Goal: Information Seeking & Learning: Learn about a topic

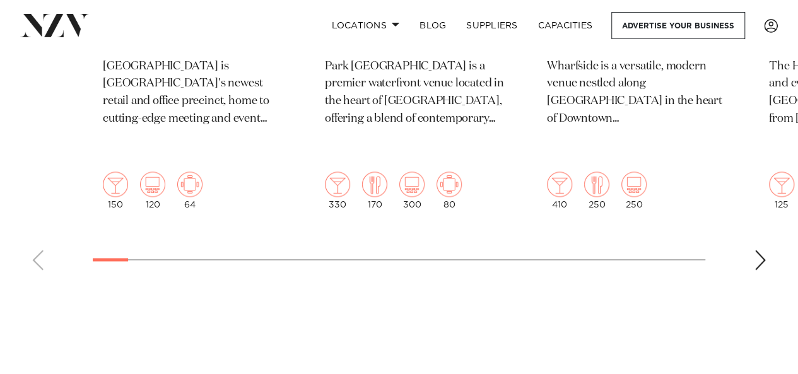
scroll to position [806, 0]
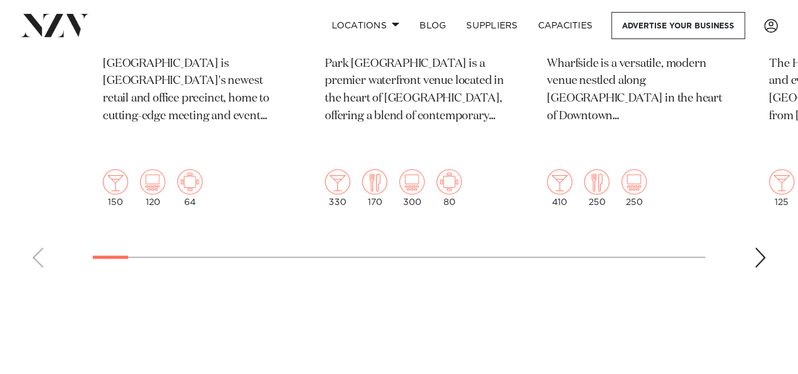
click at [760, 247] on div "Next slide" at bounding box center [760, 257] width 13 height 20
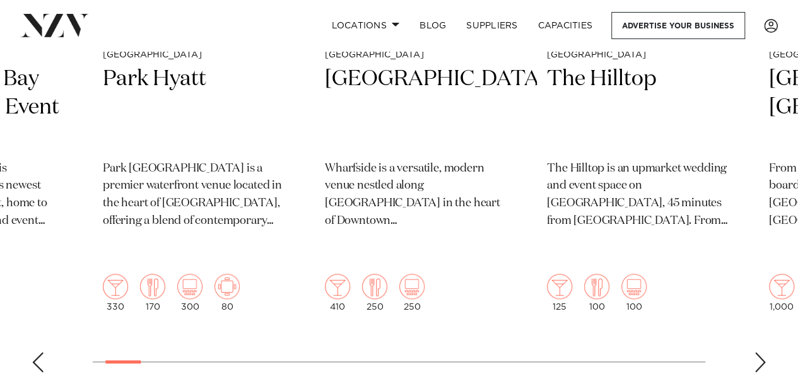
scroll to position [702, 0]
click at [753, 334] on swiper-container "Auckland Commercial Bay Meeting and Event Suites Commercial Bay is Auckland's n…" at bounding box center [399, 74] width 798 height 615
click at [770, 338] on swiper-container "Auckland Commercial Bay Meeting and Event Suites Commercial Bay is Auckland's n…" at bounding box center [399, 74] width 798 height 615
click at [761, 351] on div "Next slide" at bounding box center [760, 361] width 13 height 20
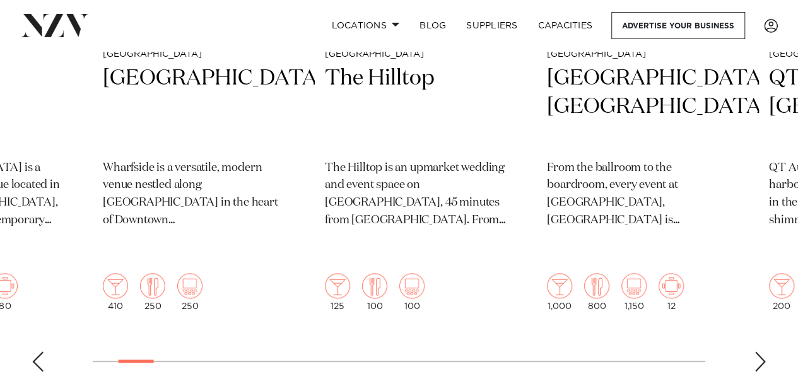
click at [761, 351] on div "Next slide" at bounding box center [760, 361] width 13 height 20
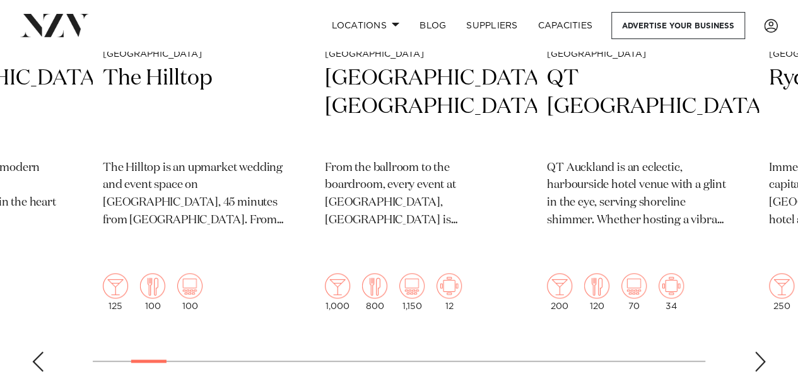
click at [761, 351] on div "Next slide" at bounding box center [760, 361] width 13 height 20
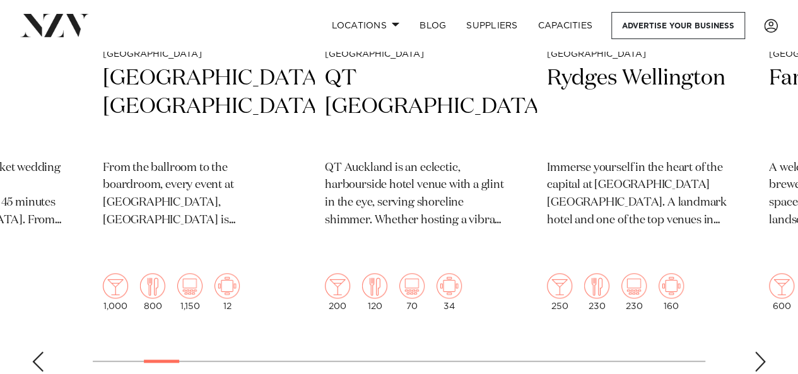
click at [761, 351] on div "Next slide" at bounding box center [760, 361] width 13 height 20
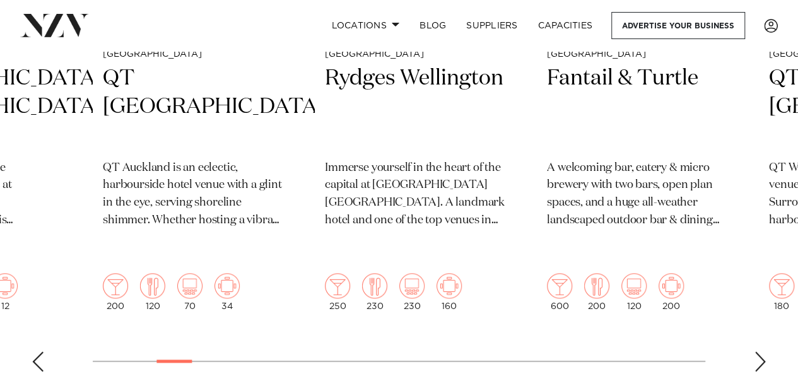
click at [761, 351] on div "Next slide" at bounding box center [760, 361] width 13 height 20
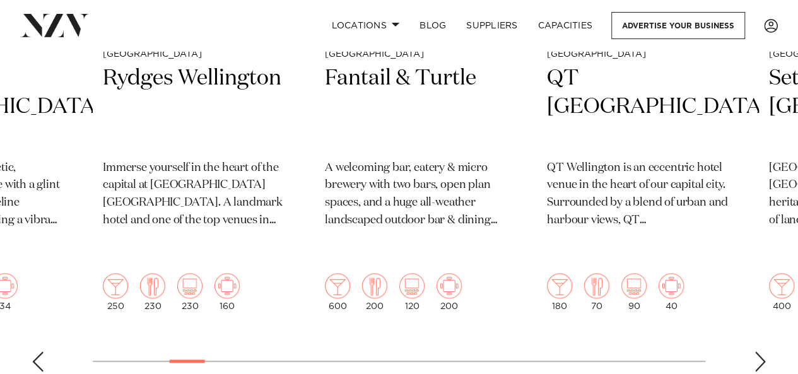
click at [761, 351] on div "Next slide" at bounding box center [760, 361] width 13 height 20
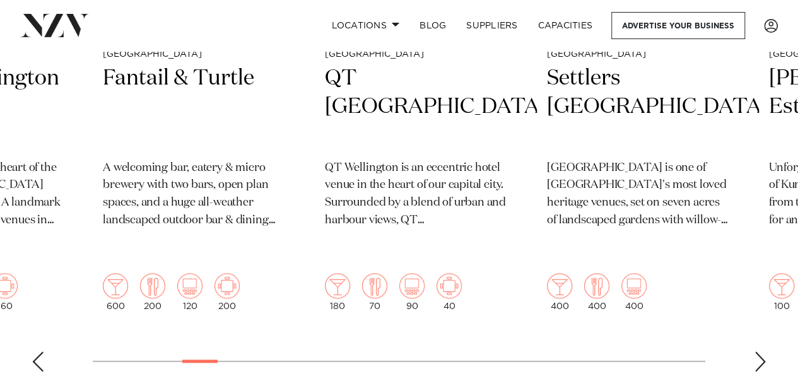
click at [761, 351] on div "Next slide" at bounding box center [760, 361] width 13 height 20
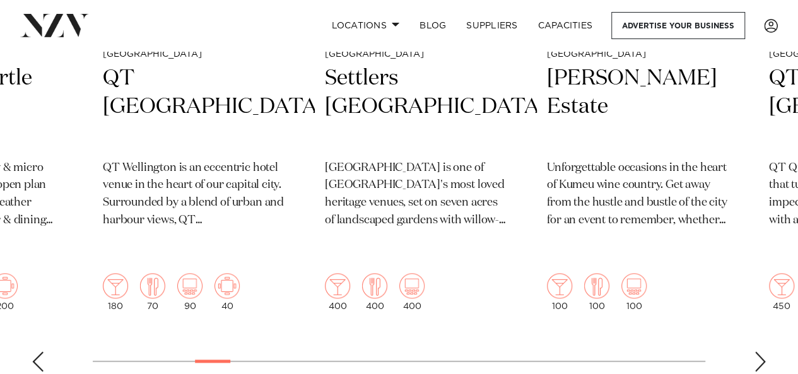
click at [761, 351] on div "Next slide" at bounding box center [760, 361] width 13 height 20
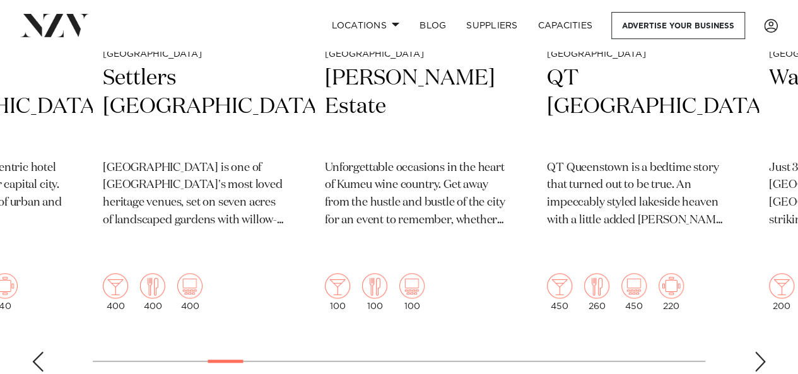
click at [761, 351] on div "Next slide" at bounding box center [760, 361] width 13 height 20
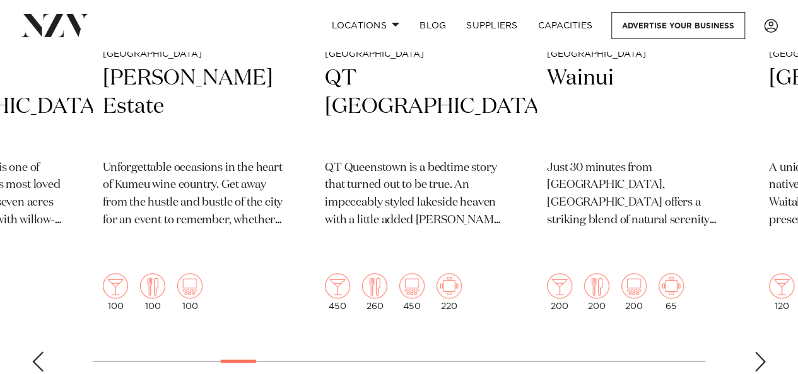
click at [761, 351] on div "Next slide" at bounding box center [760, 361] width 13 height 20
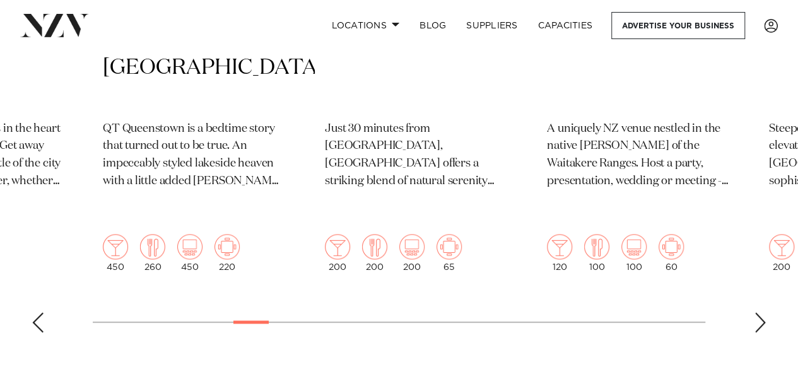
scroll to position [742, 0]
click at [755, 312] on div "Next slide" at bounding box center [760, 322] width 13 height 20
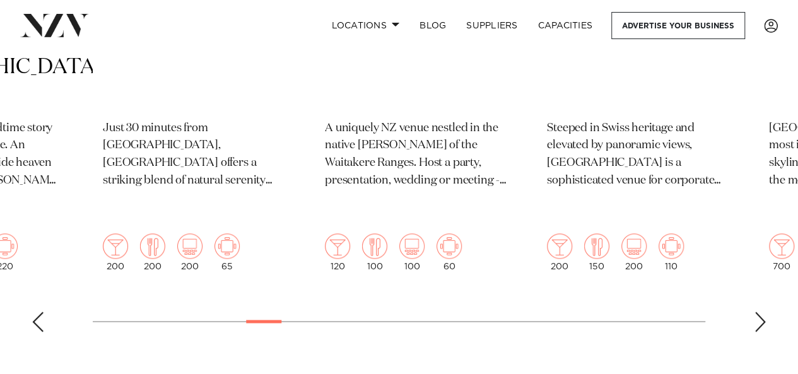
click at [755, 312] on div "Next slide" at bounding box center [760, 322] width 13 height 20
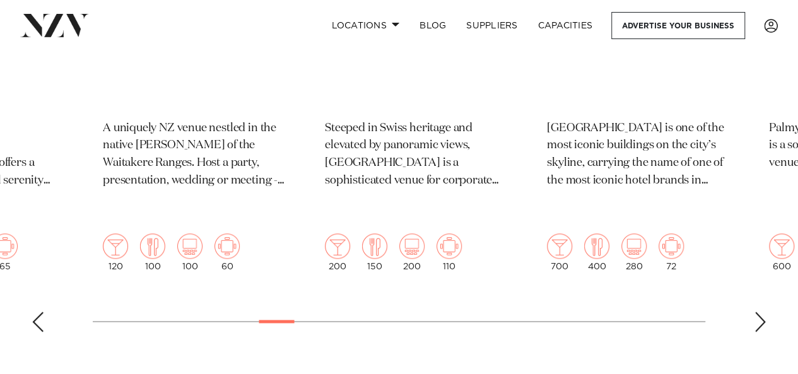
click at [755, 312] on div "Next slide" at bounding box center [760, 322] width 13 height 20
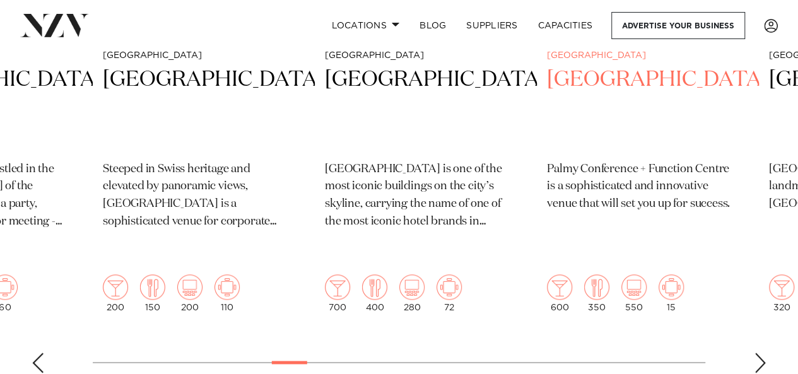
scroll to position [744, 0]
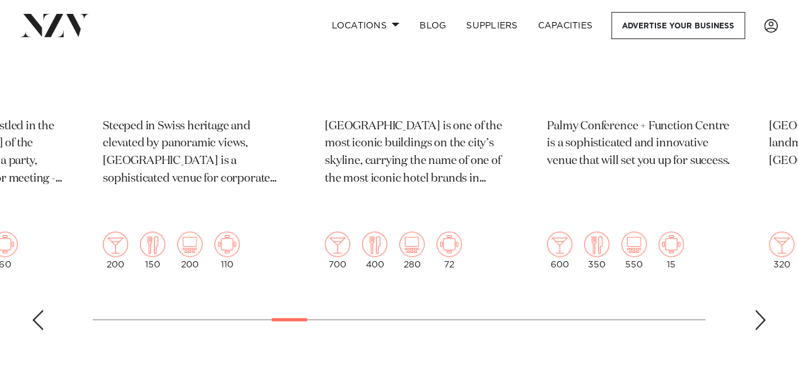
click at [760, 310] on div "Next slide" at bounding box center [760, 320] width 13 height 20
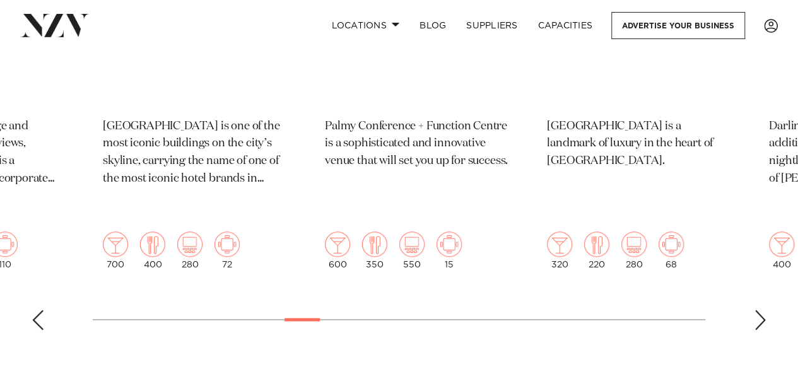
click at [760, 310] on div "Next slide" at bounding box center [760, 320] width 13 height 20
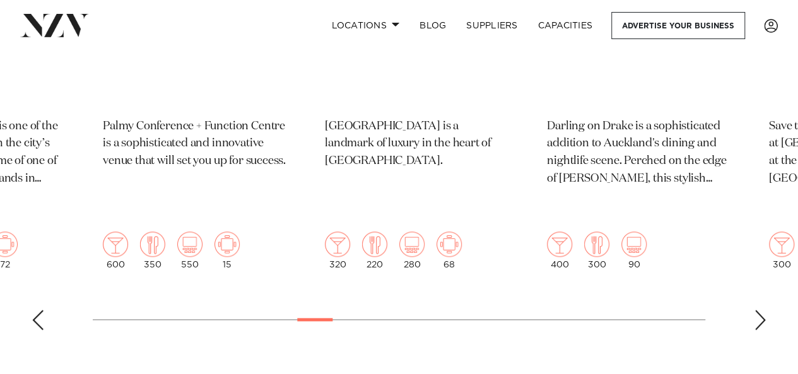
click at [760, 310] on div "Next slide" at bounding box center [760, 320] width 13 height 20
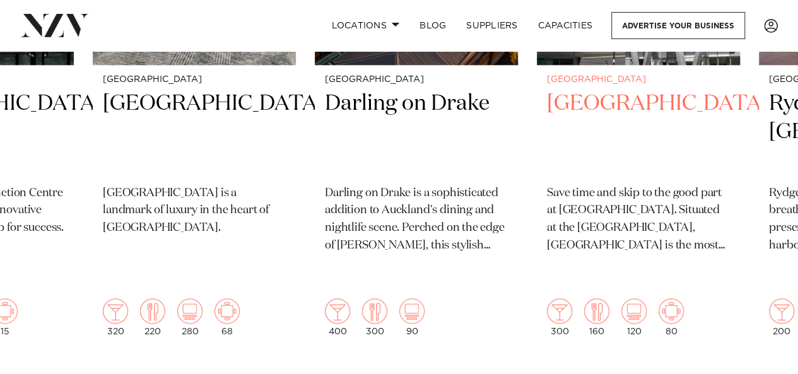
scroll to position [680, 0]
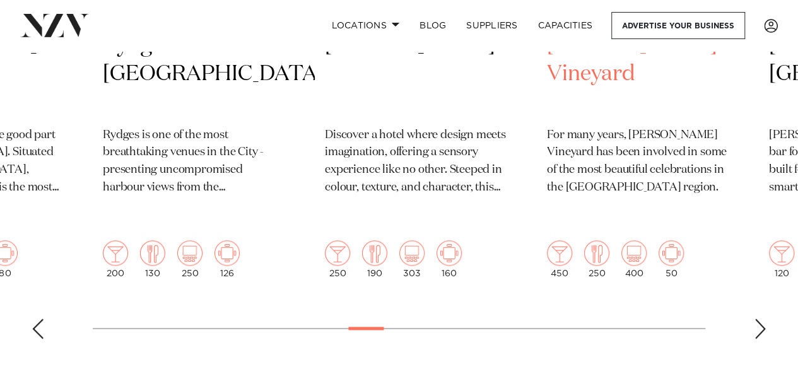
scroll to position [736, 0]
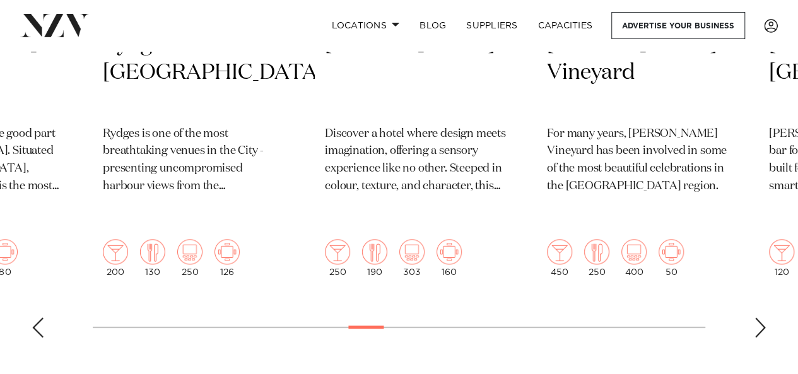
click at [764, 317] on div "Next slide" at bounding box center [760, 327] width 13 height 20
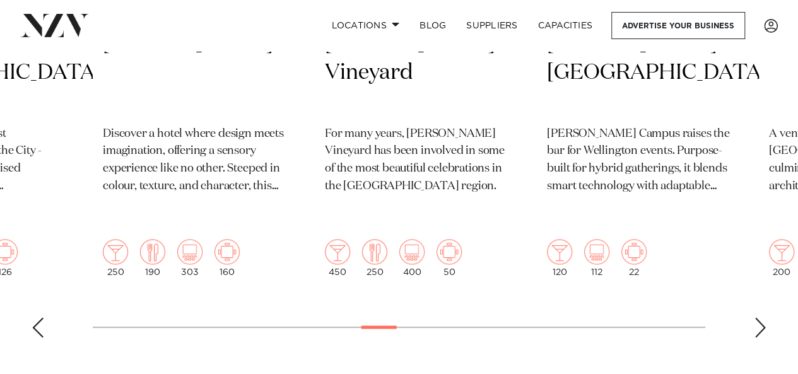
click at [764, 317] on div "Next slide" at bounding box center [760, 327] width 13 height 20
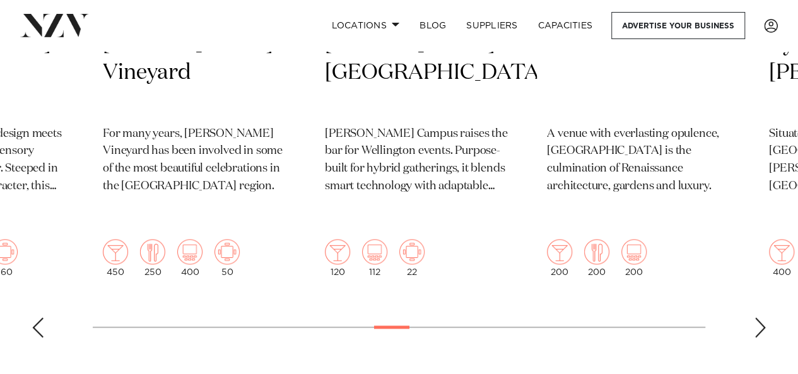
click at [764, 317] on div "Next slide" at bounding box center [760, 327] width 13 height 20
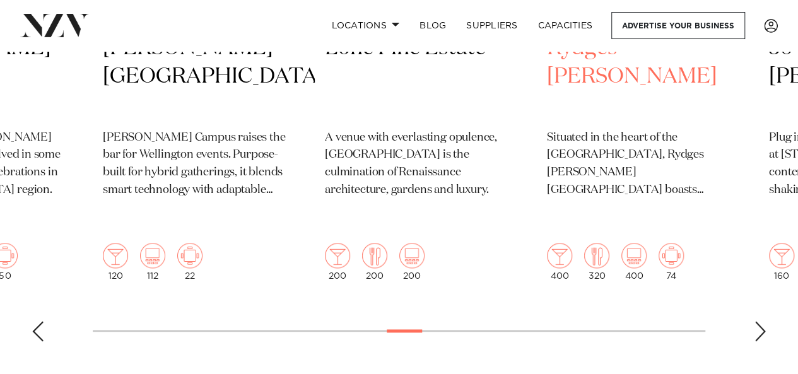
scroll to position [733, 0]
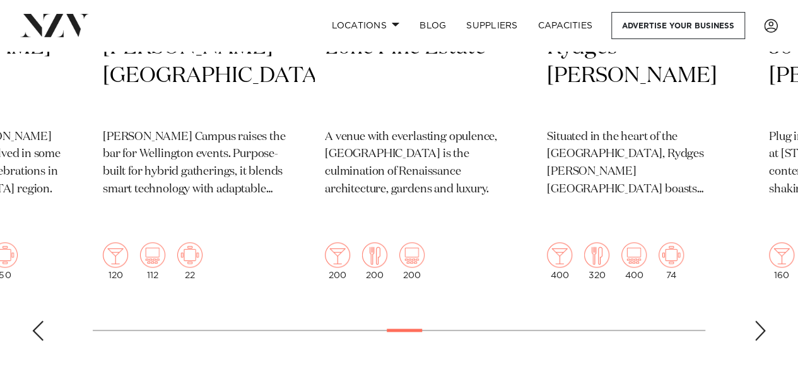
click at [756, 321] on div "Next slide" at bounding box center [760, 331] width 13 height 20
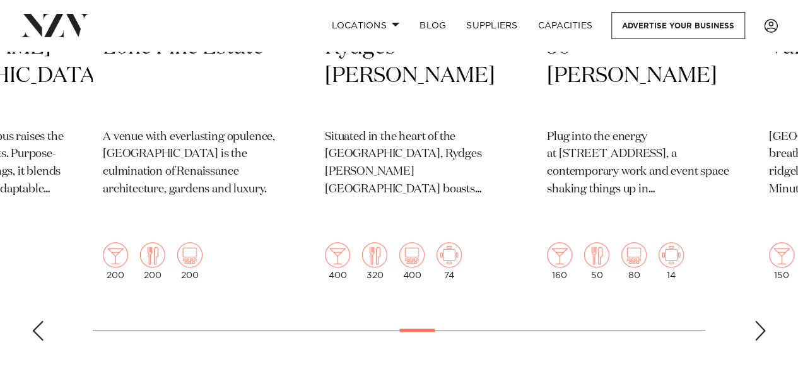
click at [756, 321] on div "Next slide" at bounding box center [760, 331] width 13 height 20
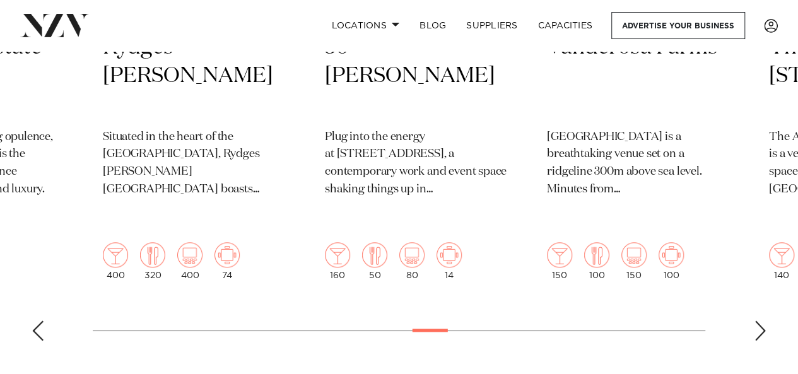
click at [756, 321] on div "Next slide" at bounding box center [760, 331] width 13 height 20
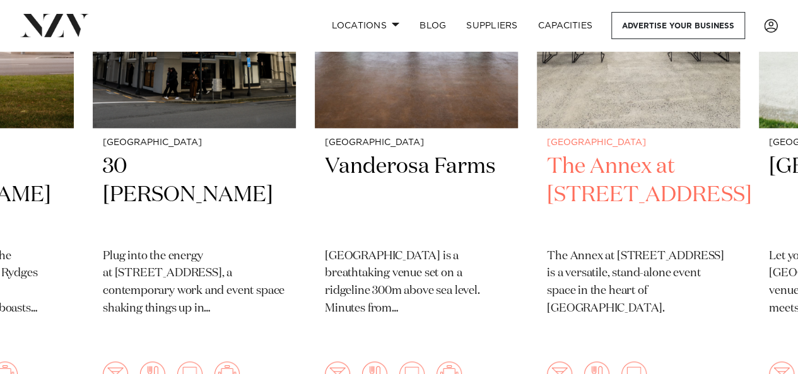
scroll to position [615, 0]
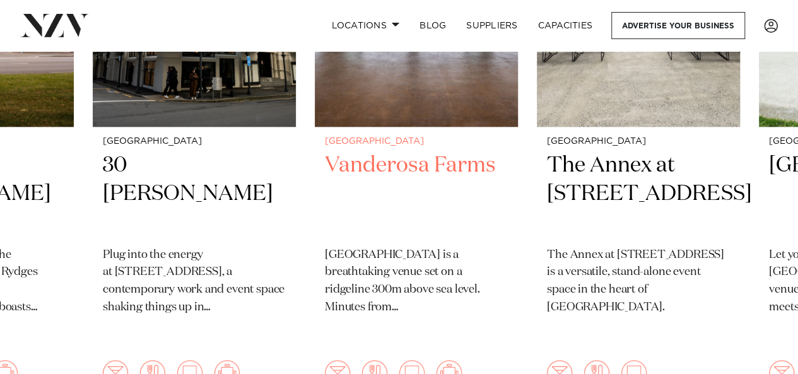
click at [418, 170] on h2 "Vanderosa Farms" at bounding box center [416, 193] width 183 height 85
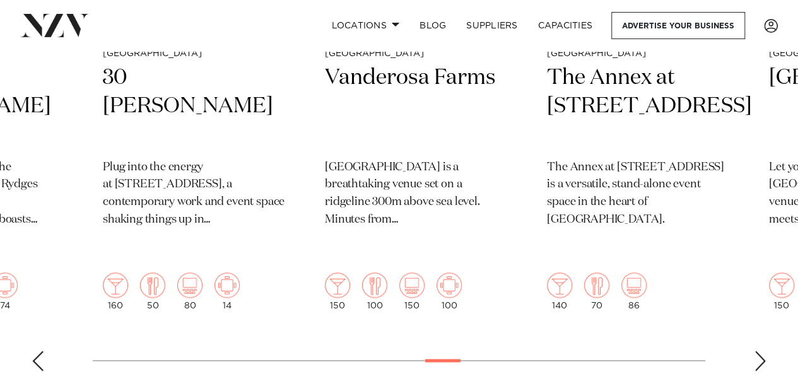
scroll to position [592, 0]
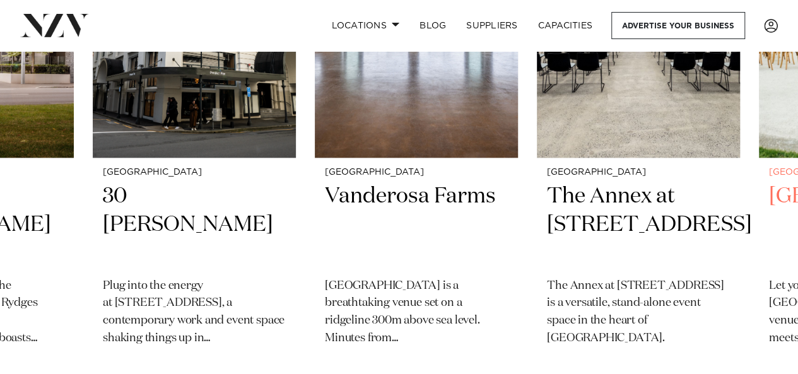
scroll to position [724, 0]
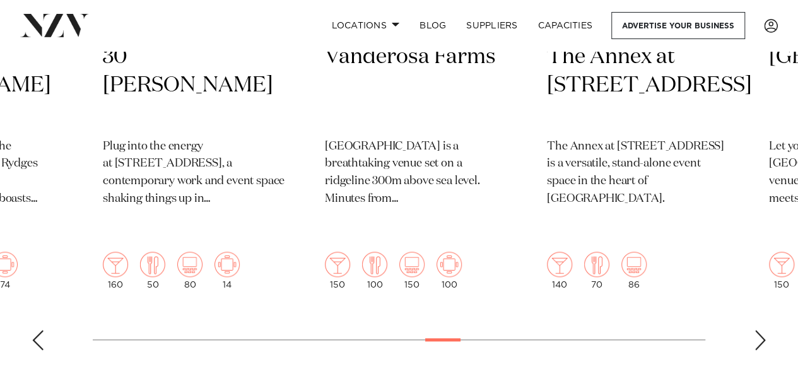
click at [762, 330] on div "Next slide" at bounding box center [760, 340] width 13 height 20
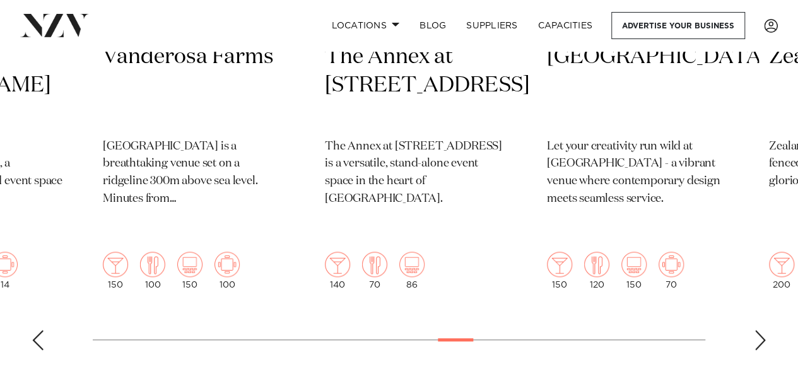
click at [761, 330] on div "Next slide" at bounding box center [760, 340] width 13 height 20
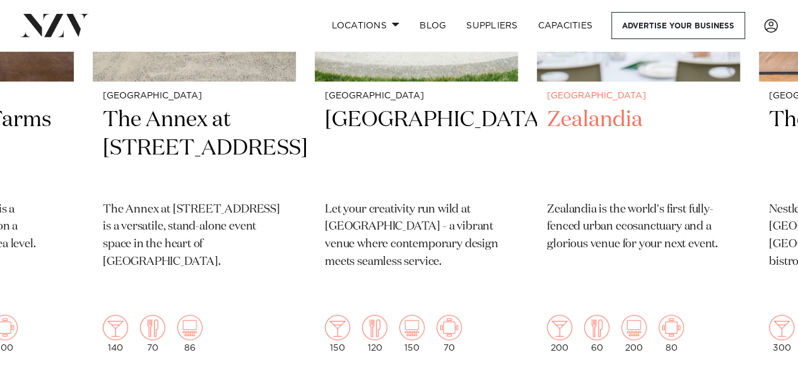
scroll to position [661, 0]
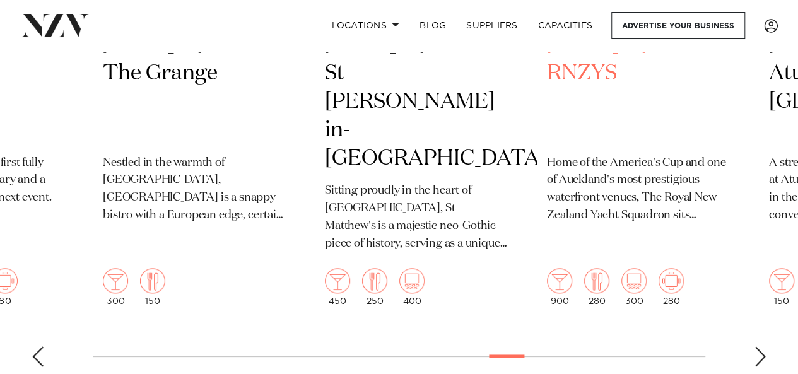
scroll to position [709, 0]
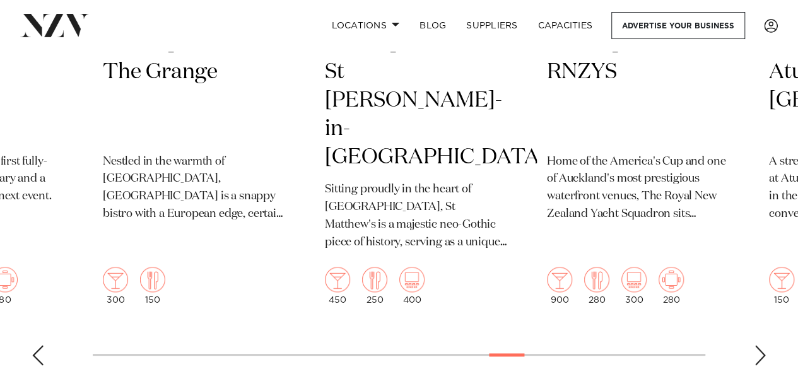
click at [762, 345] on div "Next slide" at bounding box center [760, 355] width 13 height 20
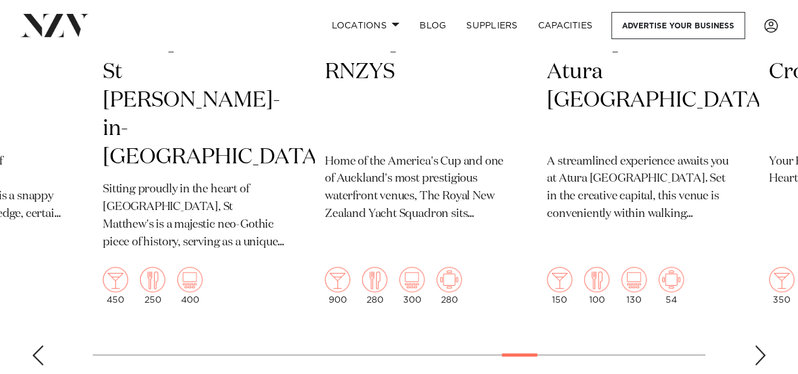
click at [762, 345] on div "Next slide" at bounding box center [760, 355] width 13 height 20
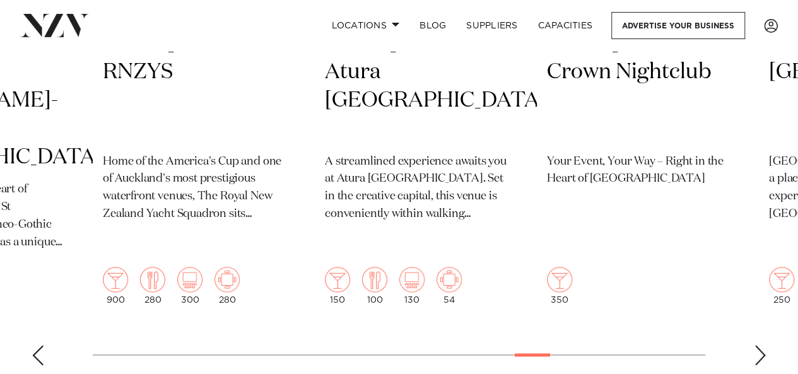
click at [762, 345] on div "Next slide" at bounding box center [760, 355] width 13 height 20
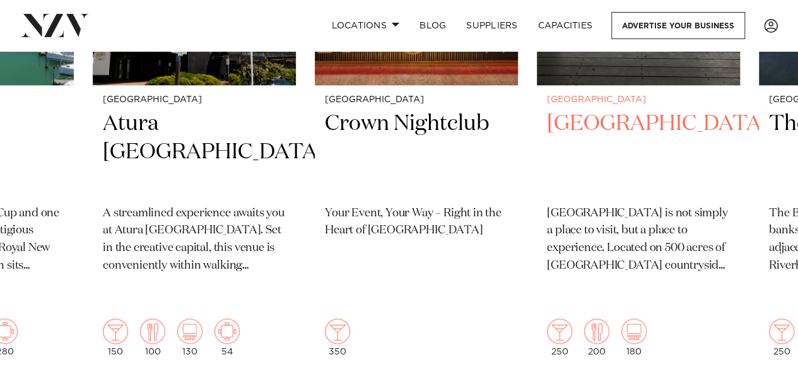
scroll to position [691, 0]
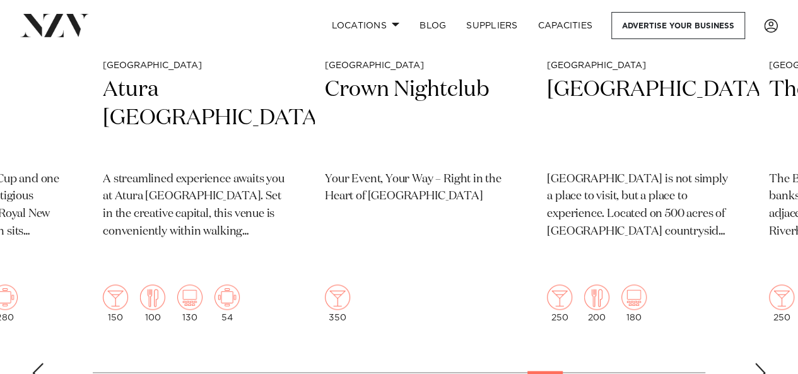
click at [763, 363] on div "Next slide" at bounding box center [760, 373] width 13 height 20
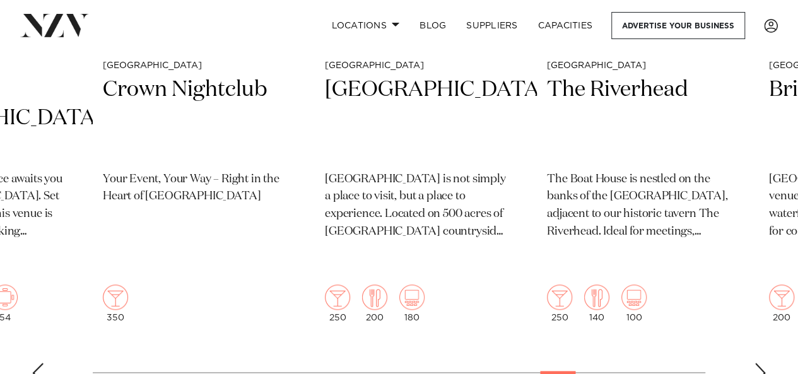
click at [763, 363] on div "Next slide" at bounding box center [760, 373] width 13 height 20
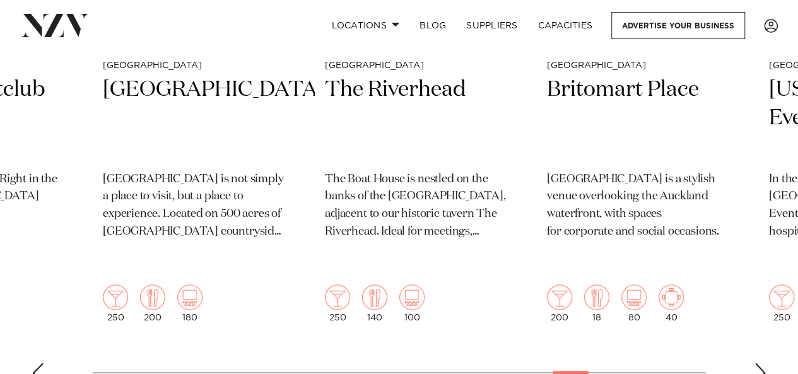
click at [763, 363] on div "Next slide" at bounding box center [760, 373] width 13 height 20
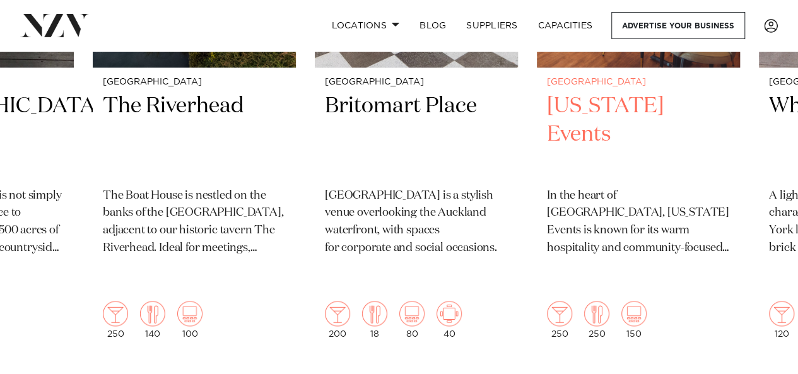
scroll to position [675, 0]
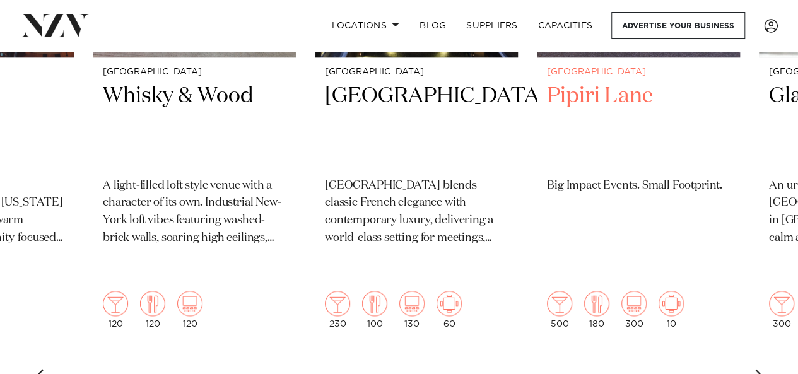
scroll to position [685, 0]
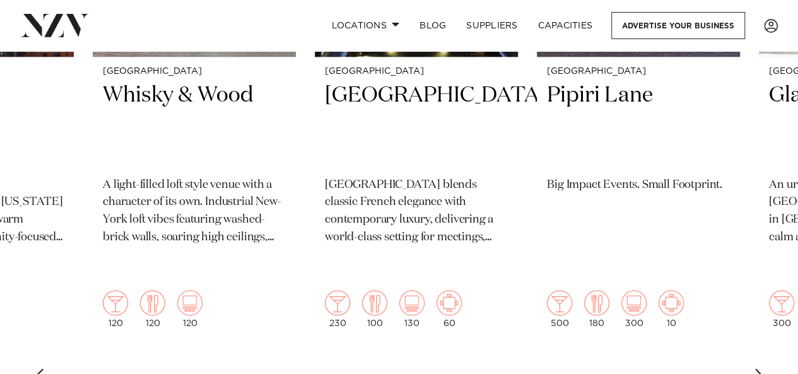
click at [762, 368] on div "Next slide" at bounding box center [760, 378] width 13 height 20
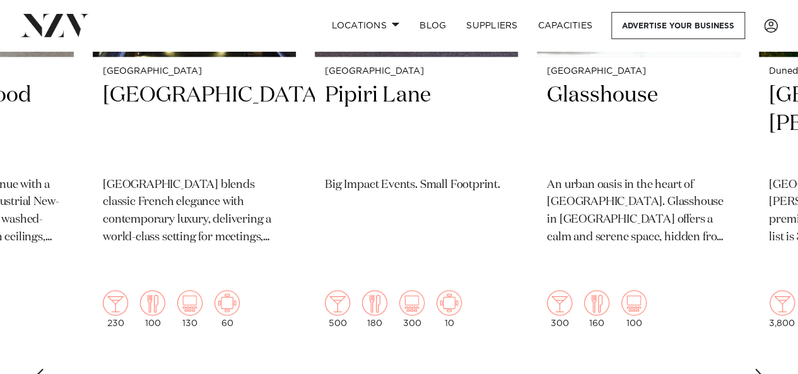
click at [762, 368] on div "Next slide" at bounding box center [760, 378] width 13 height 20
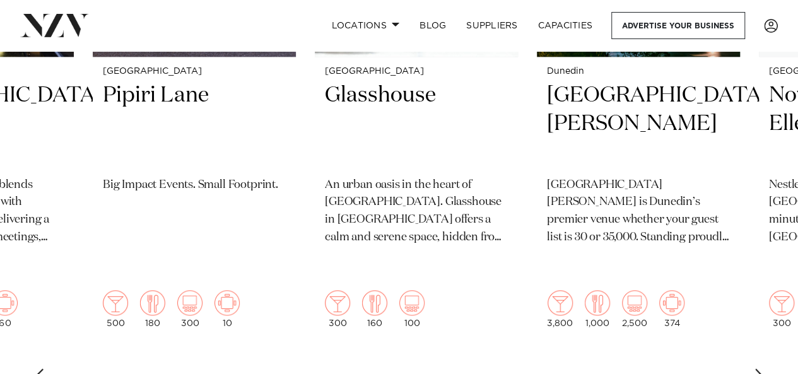
click at [762, 368] on div "Next slide" at bounding box center [760, 378] width 13 height 20
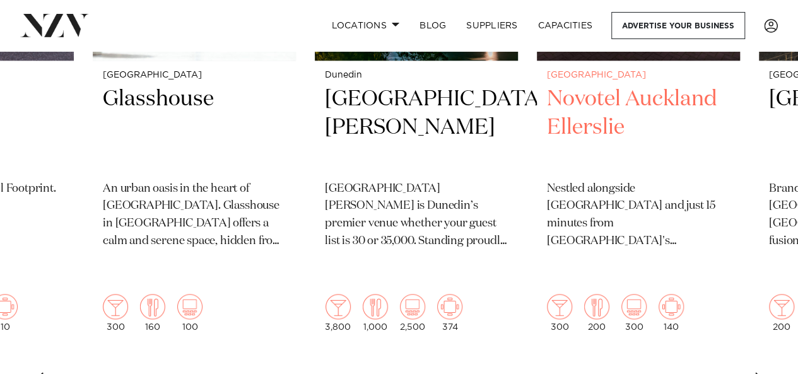
scroll to position [683, 0]
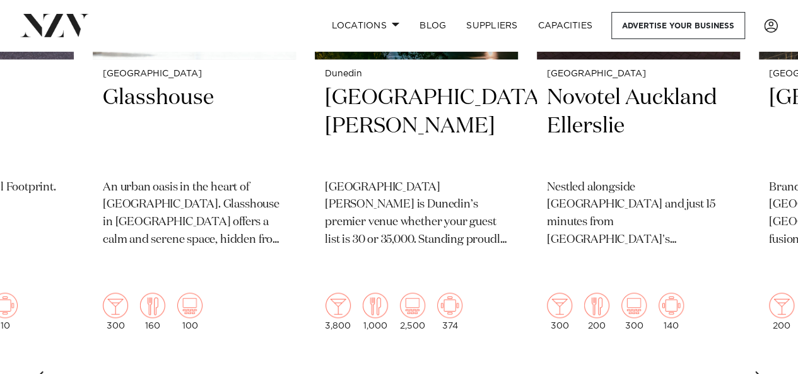
click at [759, 371] on div "Next slide" at bounding box center [760, 381] width 13 height 20
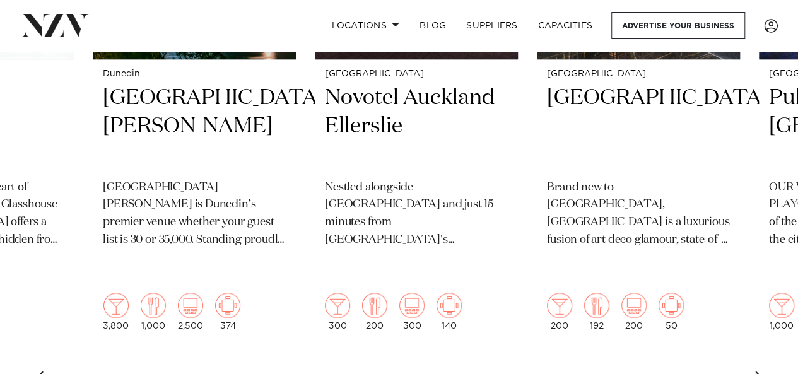
click at [759, 371] on div "Next slide" at bounding box center [760, 381] width 13 height 20
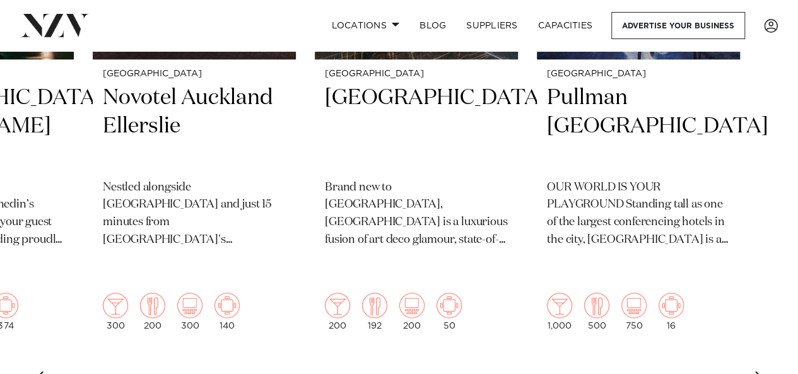
click at [759, 371] on div "Next slide" at bounding box center [760, 381] width 13 height 20
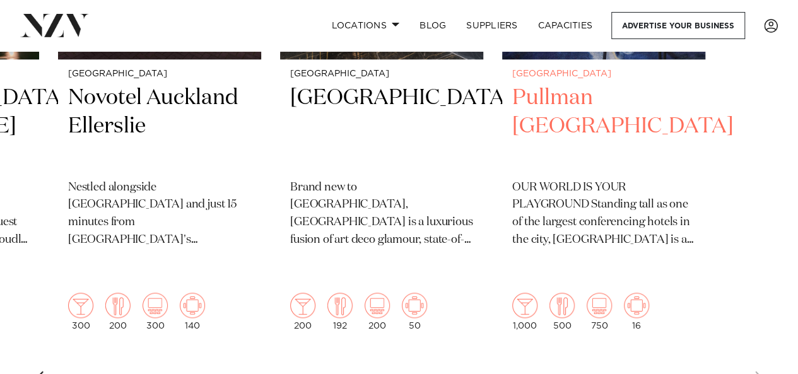
click at [698, 257] on div "Auckland Pullman Auckland OUR WORLD IS YOUR PLAYGROUND Standing tall as one of …" at bounding box center [603, 199] width 203 height 281
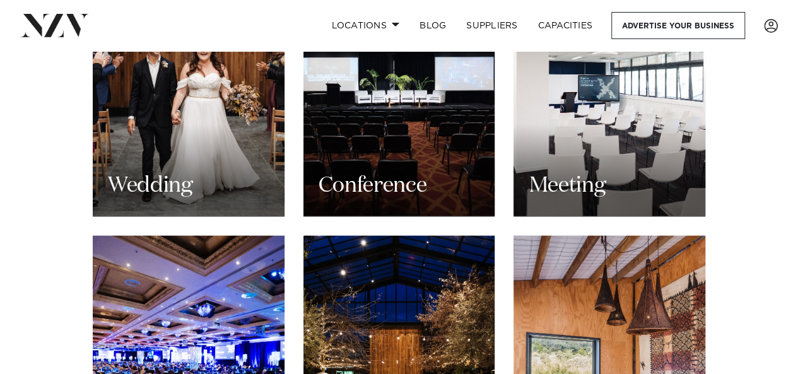
scroll to position [1347, 0]
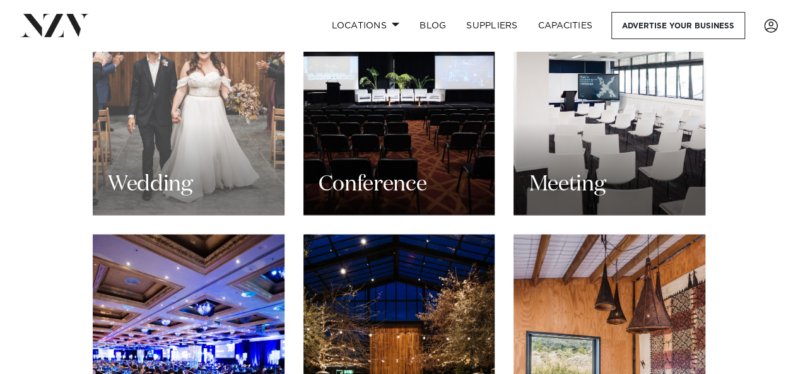
click at [209, 134] on div "Wedding" at bounding box center [189, 86] width 192 height 257
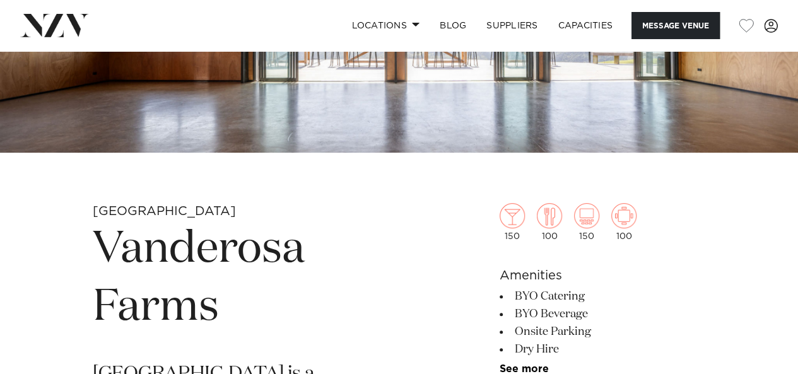
scroll to position [258, 0]
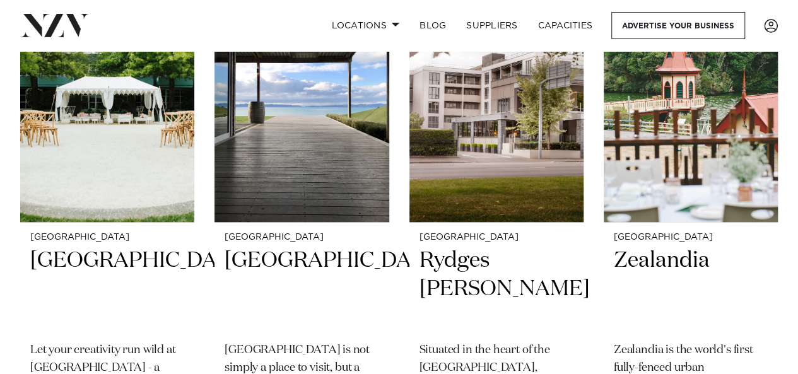
scroll to position [2914, 0]
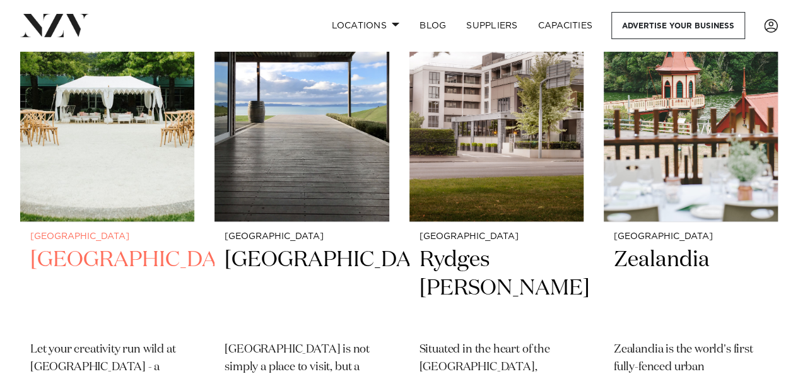
click at [56, 314] on h2 "Naumi Auckland Airport" at bounding box center [107, 288] width 154 height 85
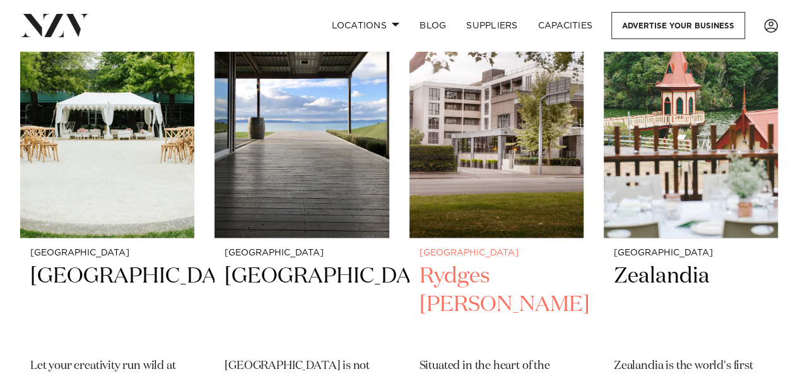
drag, startPoint x: 299, startPoint y: 280, endPoint x: 453, endPoint y: 324, distance: 160.2
click at [453, 324] on h2 "Rydges Latimer" at bounding box center [497, 304] width 154 height 85
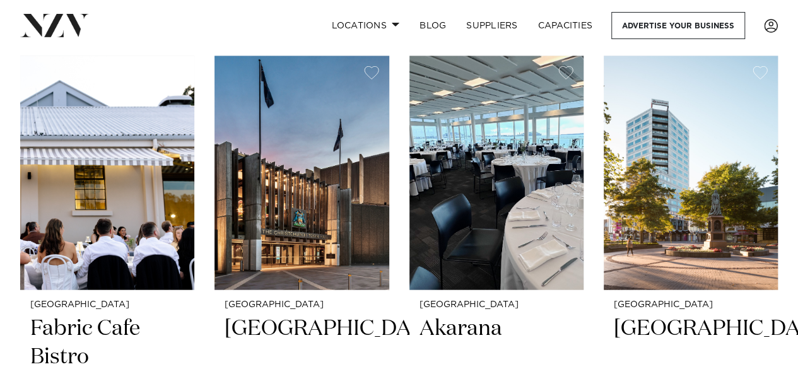
scroll to position [8427, 0]
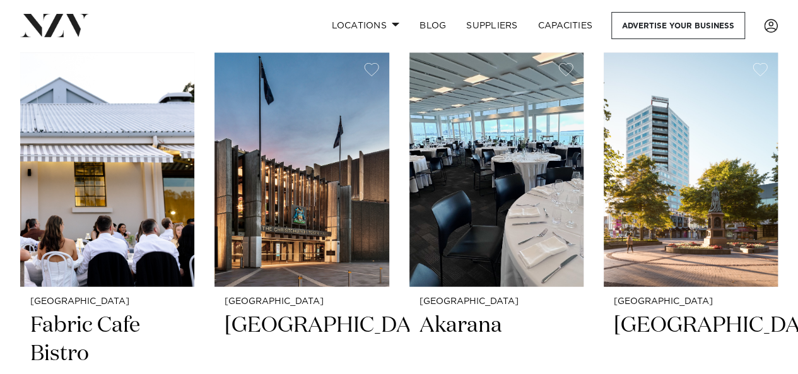
click at [365, 297] on small "[GEOGRAPHIC_DATA]" at bounding box center [302, 301] width 154 height 9
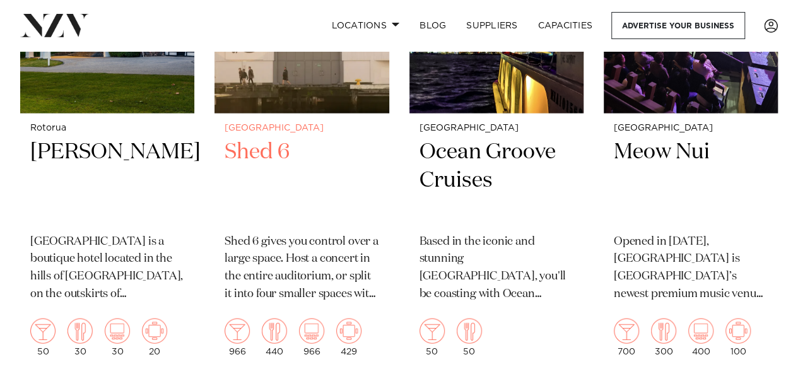
scroll to position [15699, 0]
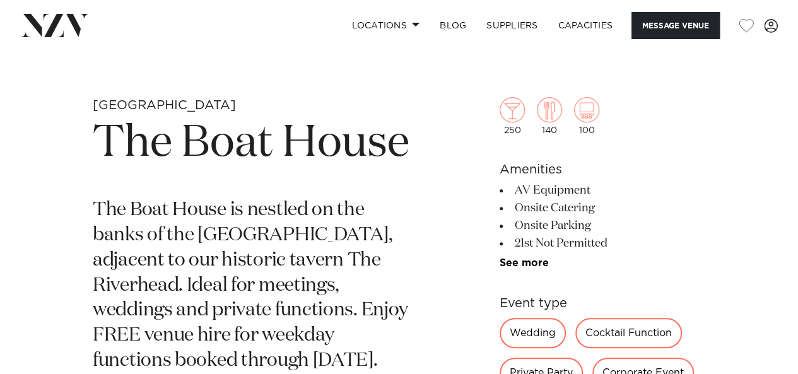
scroll to position [380, 0]
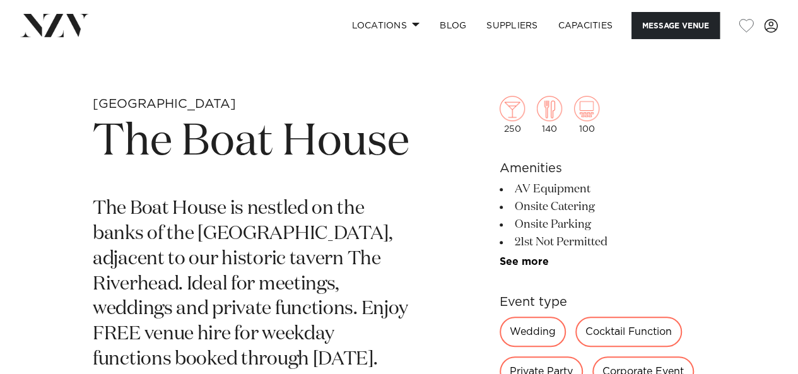
click at [407, 172] on h1 "The Boat House" at bounding box center [251, 143] width 317 height 58
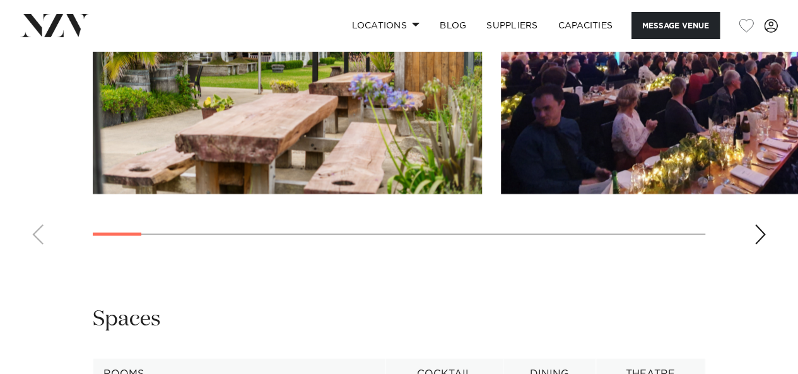
scroll to position [1404, 0]
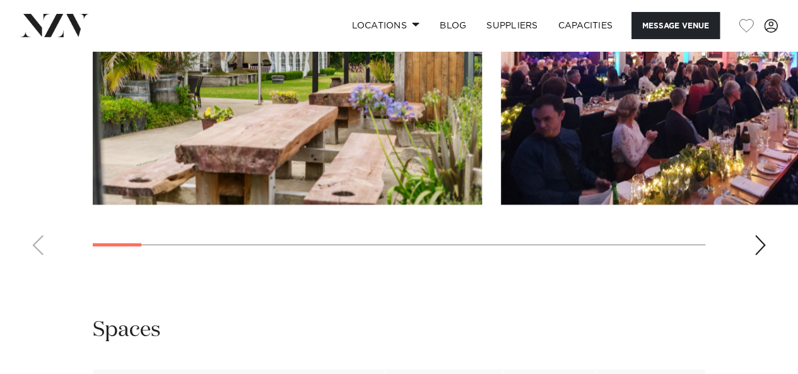
click at [764, 256] on div "Next slide" at bounding box center [760, 245] width 13 height 20
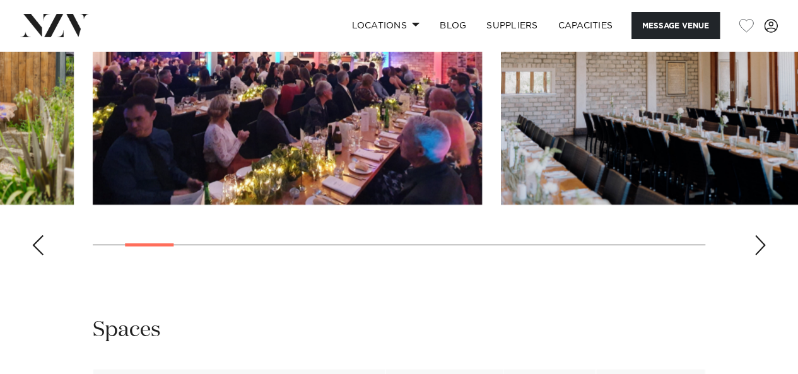
click at [764, 256] on div "Next slide" at bounding box center [760, 245] width 13 height 20
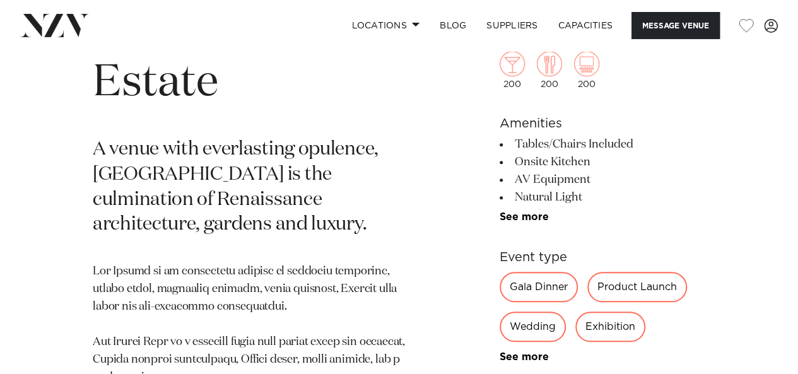
scroll to position [498, 0]
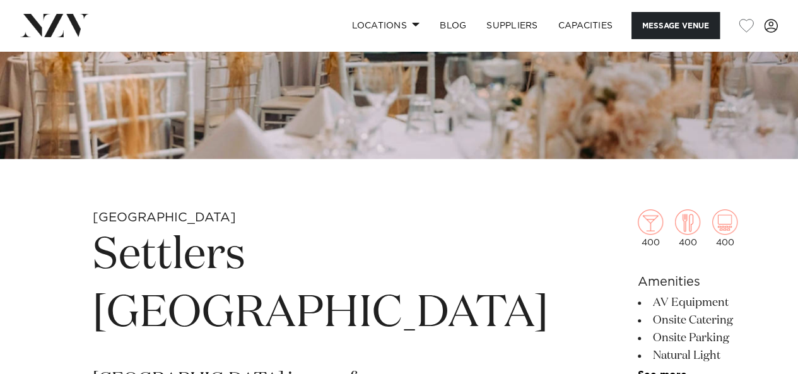
scroll to position [309, 0]
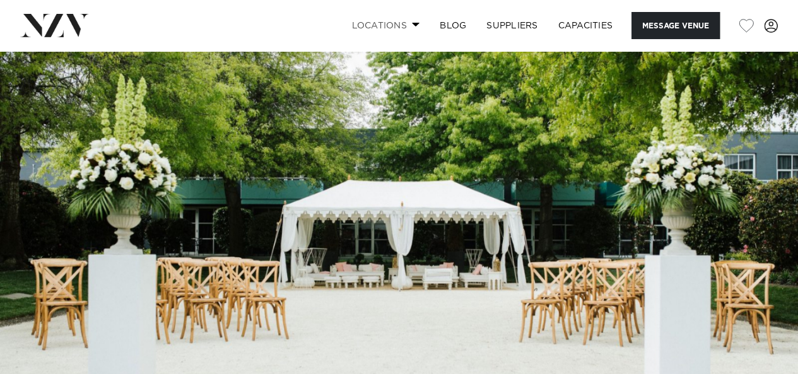
click at [409, 28] on link "Locations" at bounding box center [385, 25] width 88 height 27
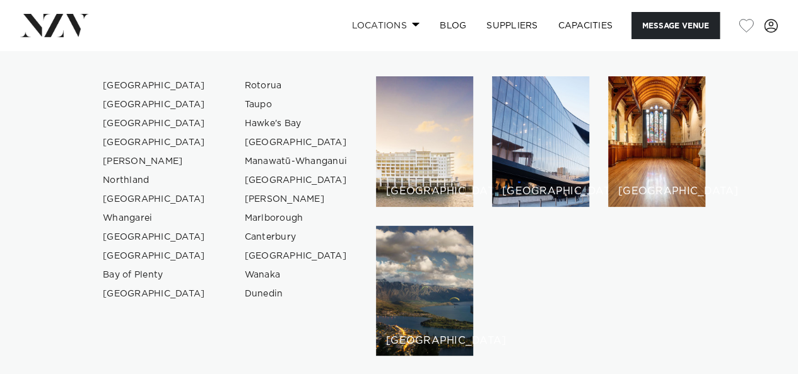
click at [409, 28] on link "Locations" at bounding box center [385, 25] width 88 height 27
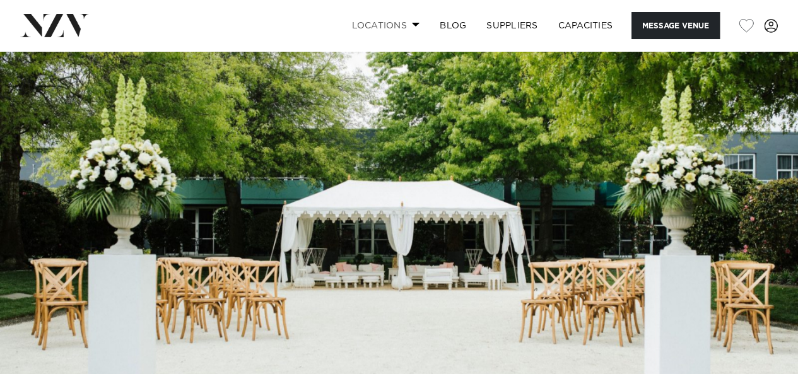
click at [409, 28] on link "Locations" at bounding box center [385, 25] width 88 height 27
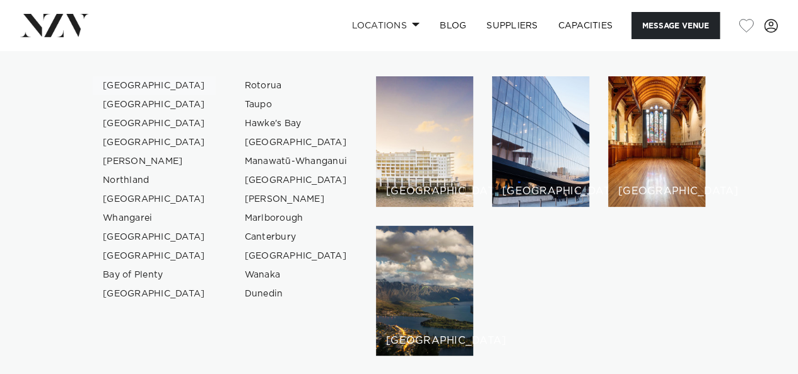
click at [138, 89] on link "[GEOGRAPHIC_DATA]" at bounding box center [154, 85] width 123 height 19
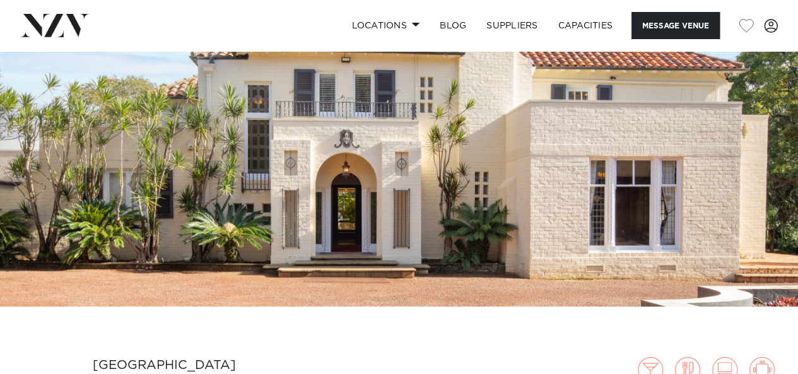
scroll to position [120, 0]
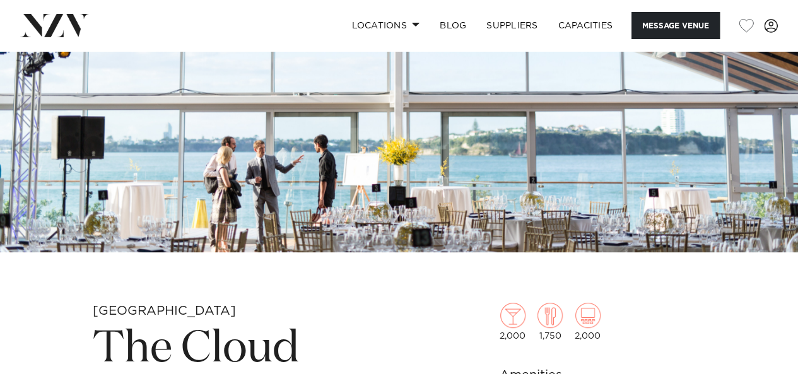
scroll to position [172, 0]
